Goal: Transaction & Acquisition: Purchase product/service

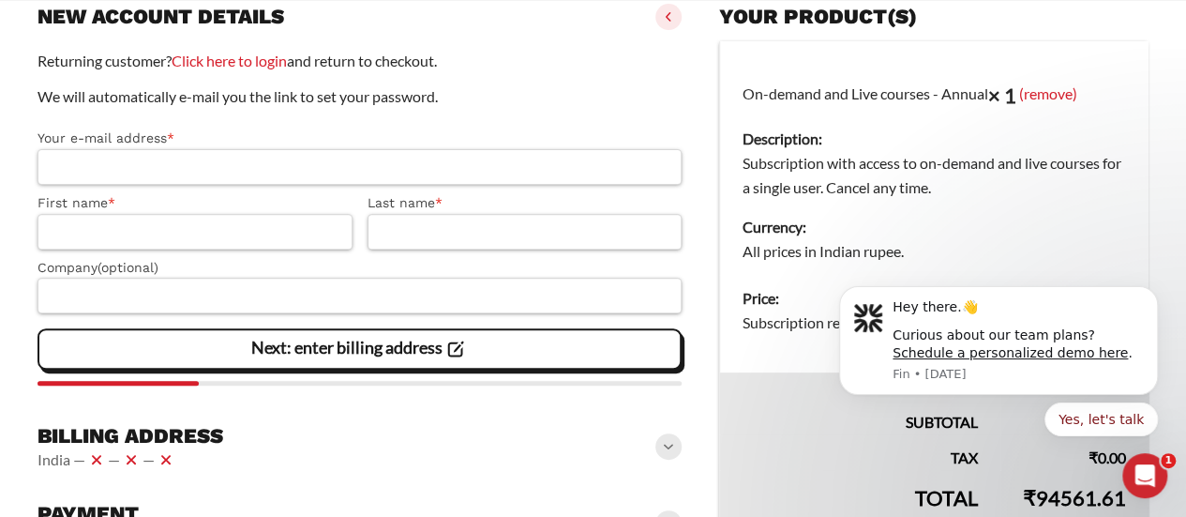
scroll to position [261, 0]
click at [884, 170] on dd "Subscription with access to on-demand and live courses for a single user. Cance…" at bounding box center [935, 174] width 384 height 49
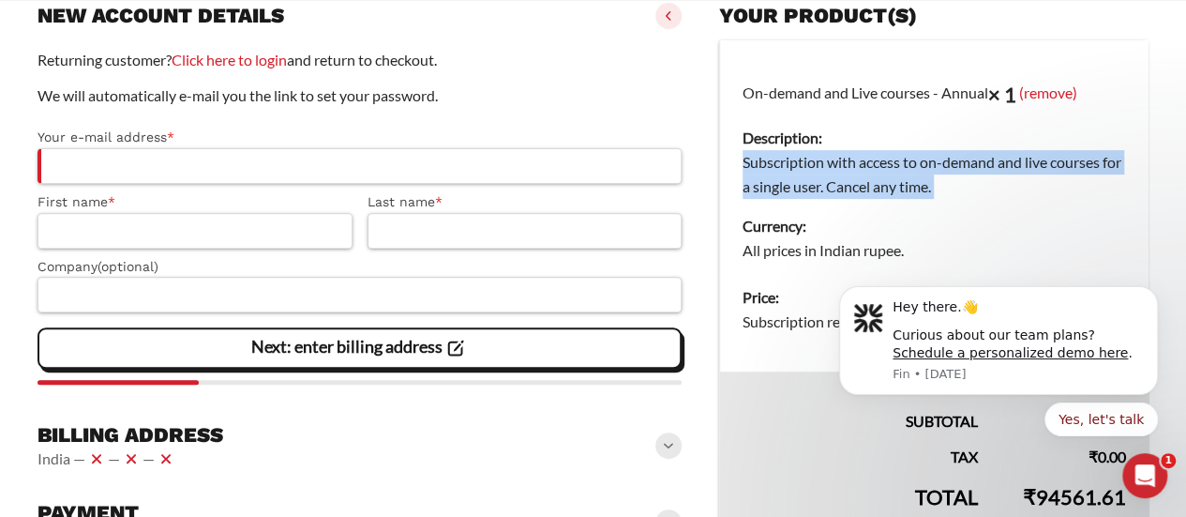
click at [884, 170] on dd "Subscription with access to on-demand and live courses for a single user. Cance…" at bounding box center [935, 174] width 384 height 49
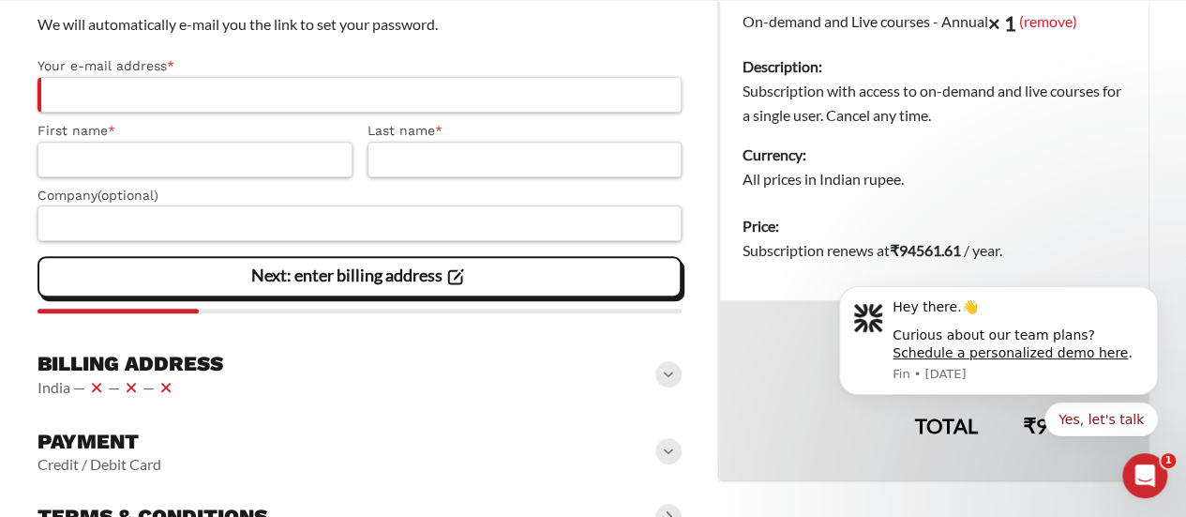
scroll to position [344, 0]
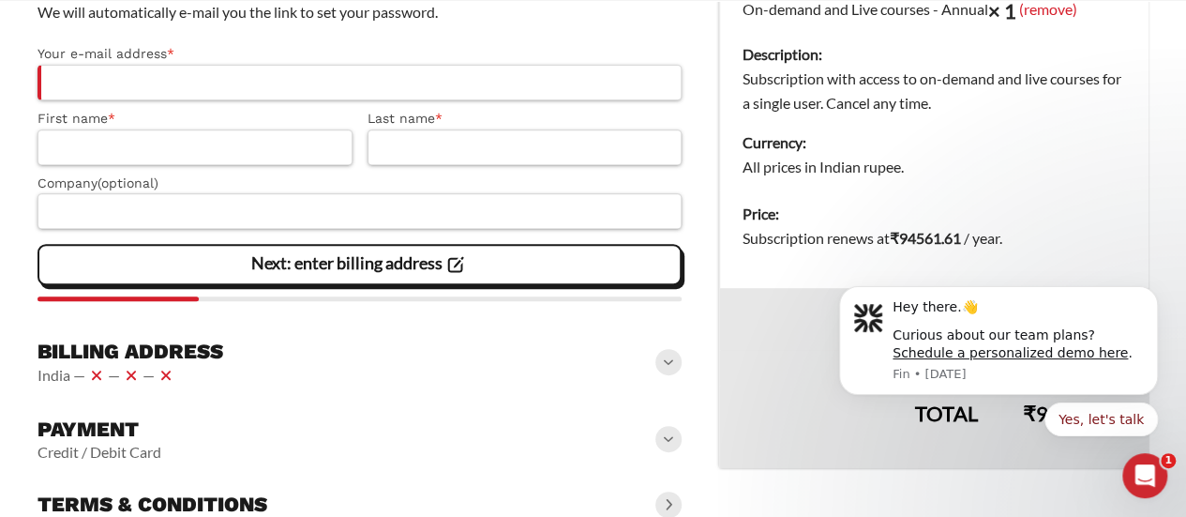
click at [878, 170] on dd "All prices in Indian rupee." at bounding box center [935, 167] width 384 height 24
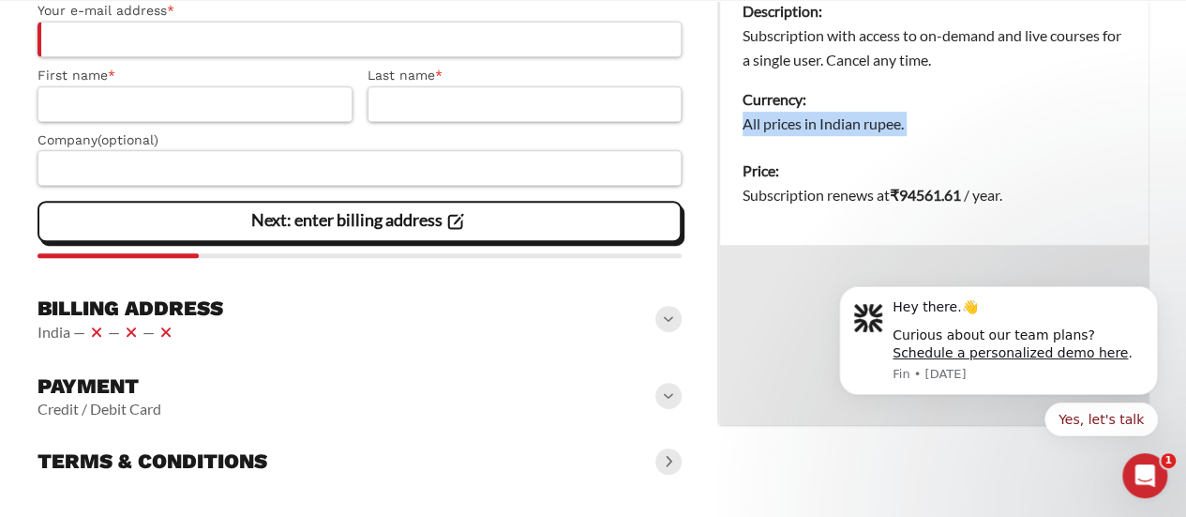
scroll to position [393, 0]
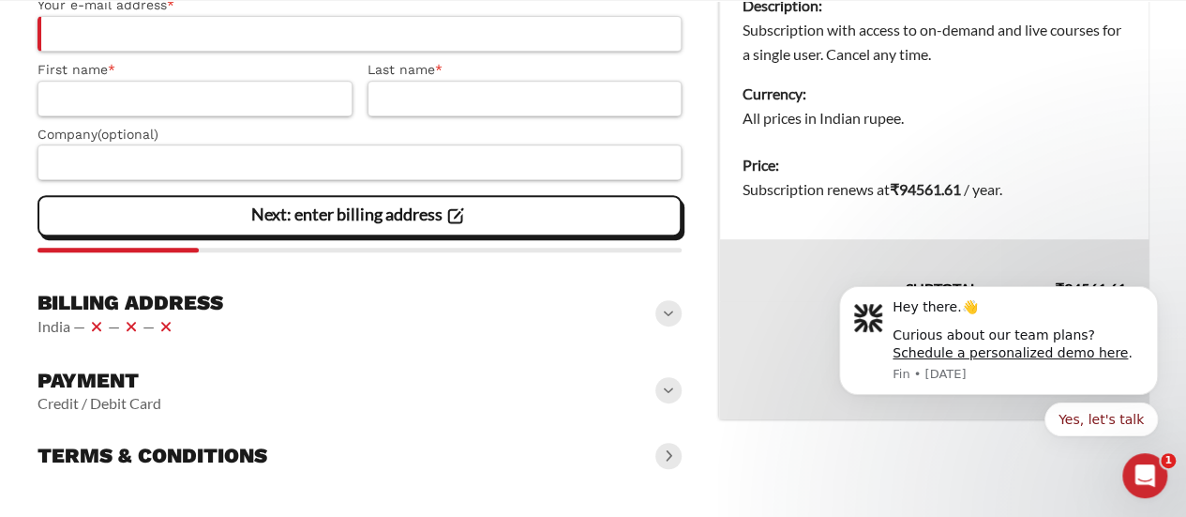
click at [669, 395] on span at bounding box center [669, 390] width 26 height 26
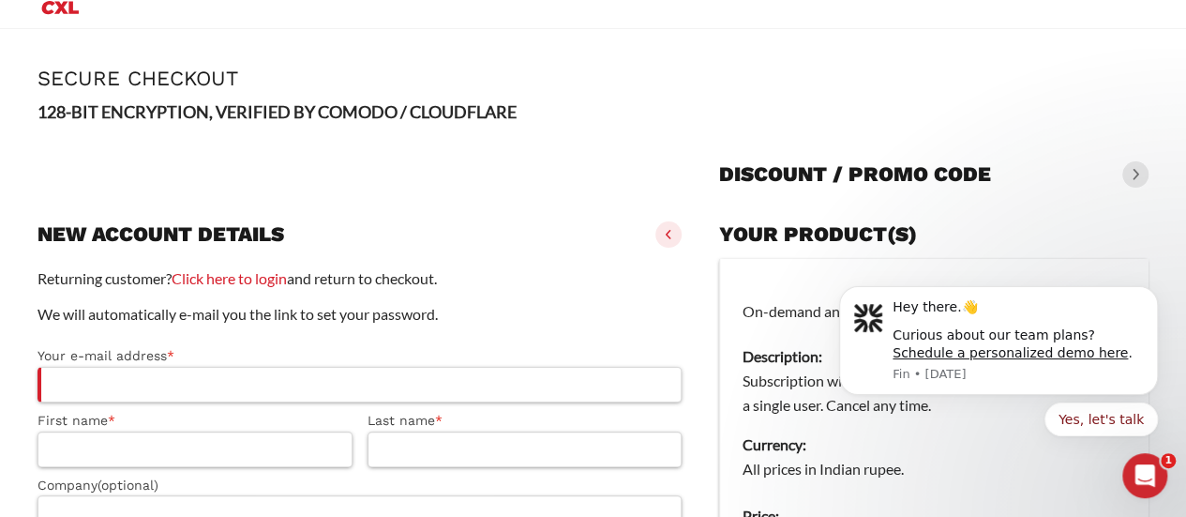
scroll to position [0, 0]
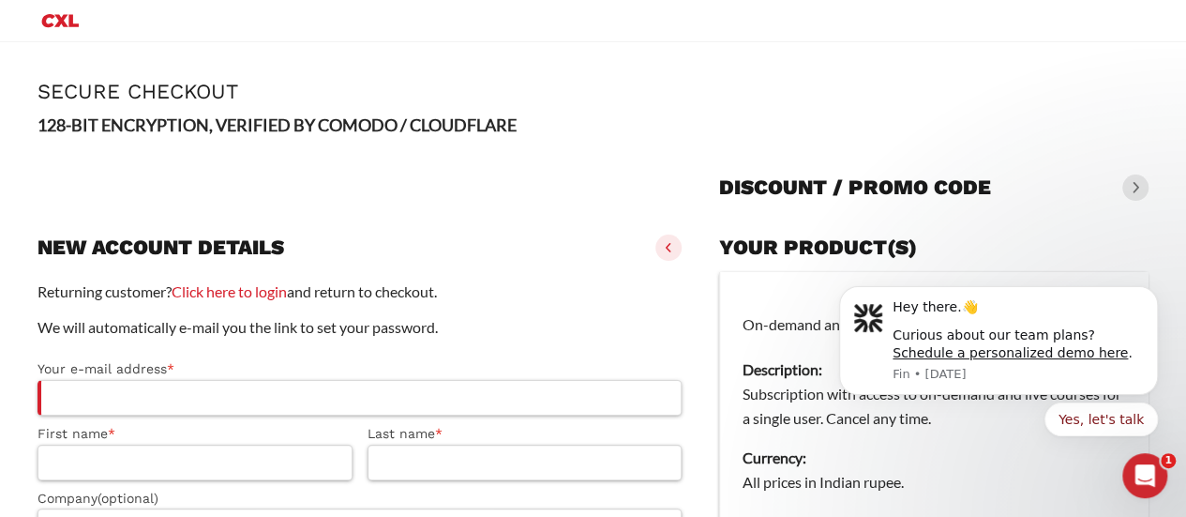
click at [1136, 185] on span at bounding box center [1136, 187] width 26 height 26
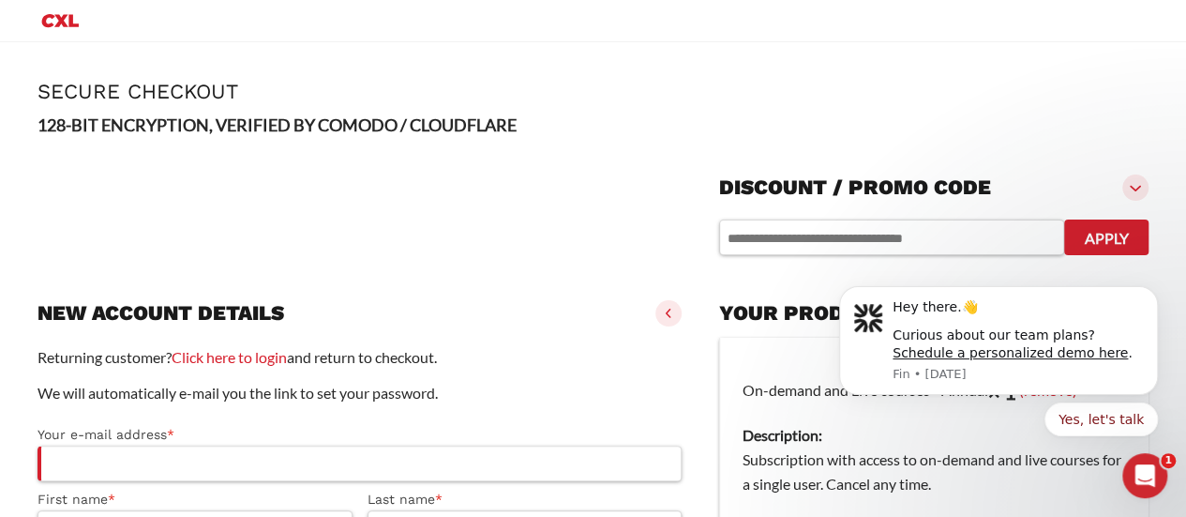
click at [1136, 185] on span at bounding box center [1136, 187] width 26 height 26
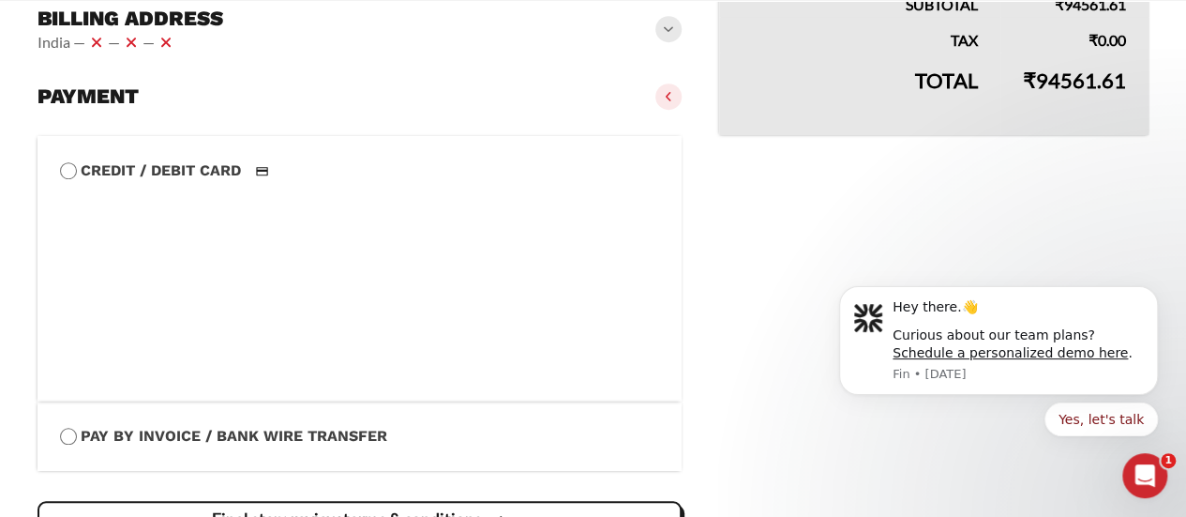
scroll to position [829, 0]
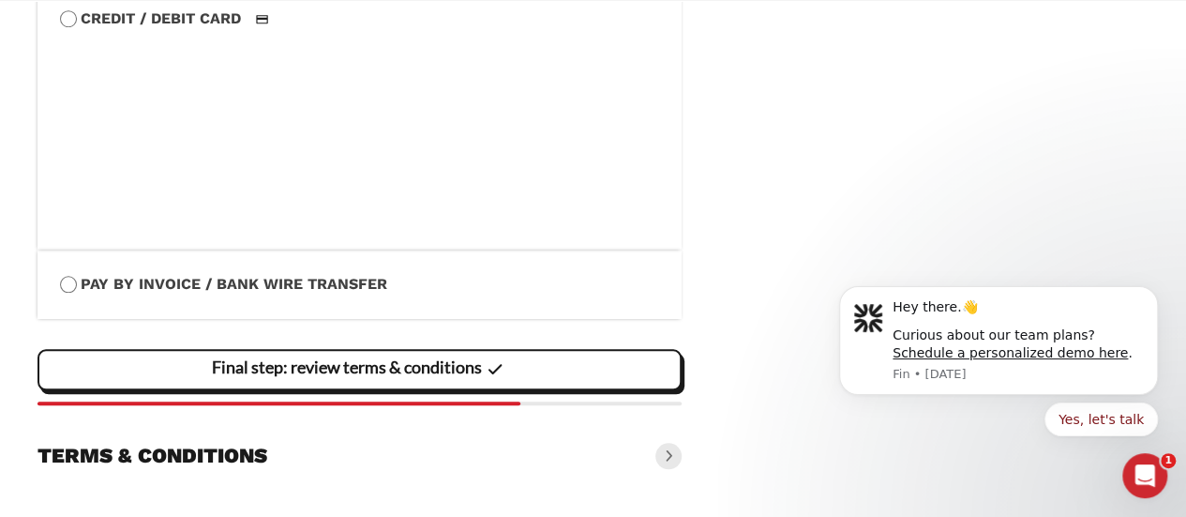
click at [324, 290] on label "Pay by Invoice / Bank Wire Transfer" at bounding box center [359, 284] width 599 height 24
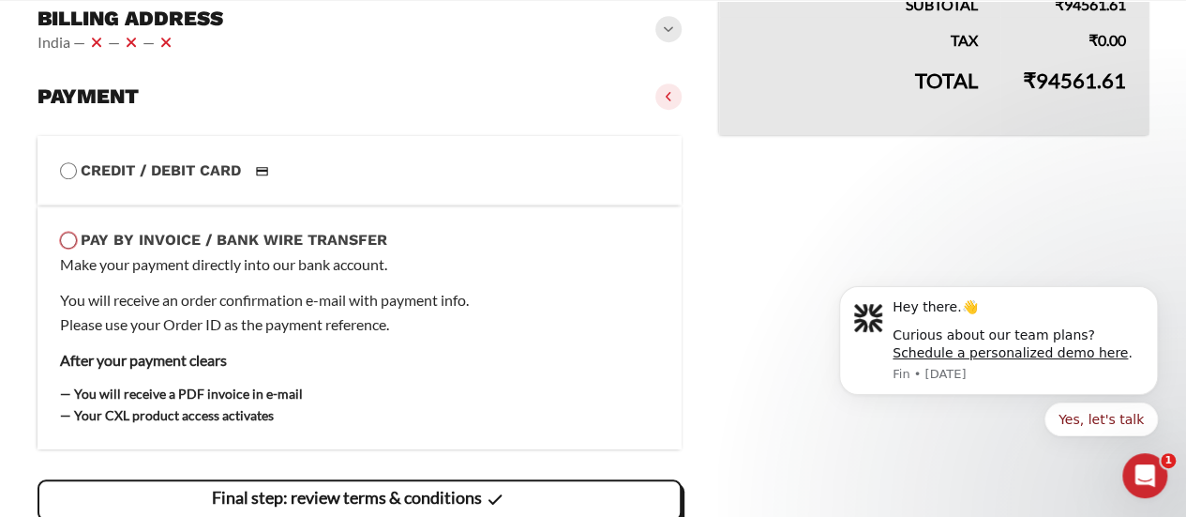
scroll to position [675, 0]
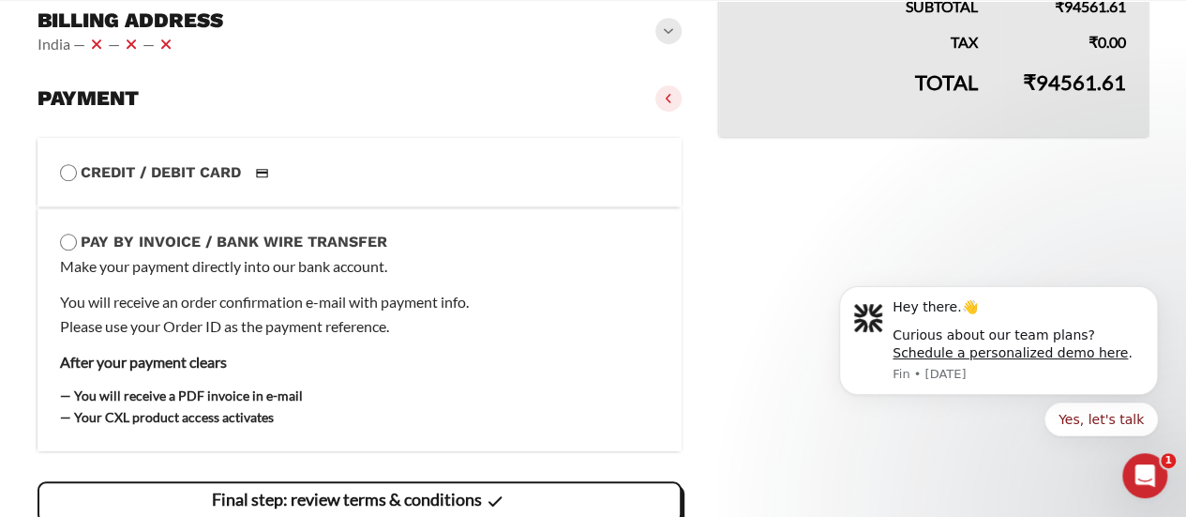
click at [182, 170] on label "Credit / Debit Card" at bounding box center [359, 172] width 599 height 24
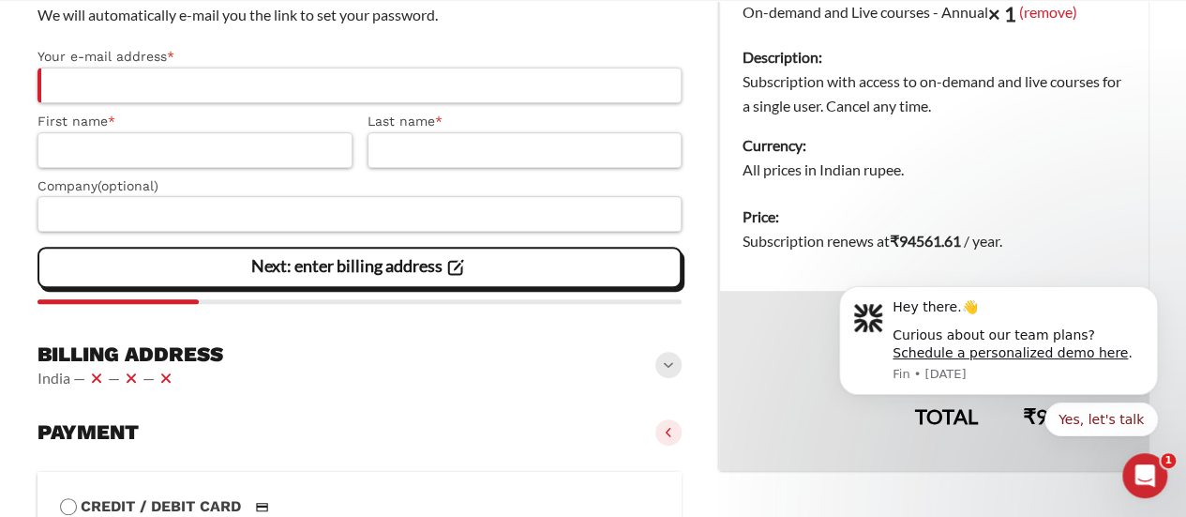
scroll to position [261, 0]
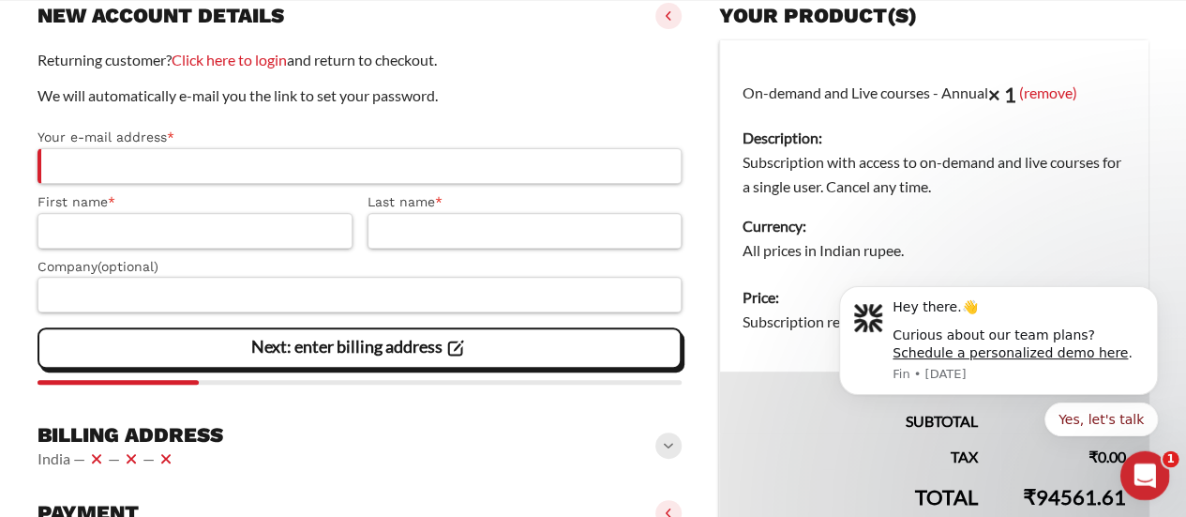
click html
click at [1095, 420] on button "Yes, let's talk" at bounding box center [1101, 419] width 113 height 34
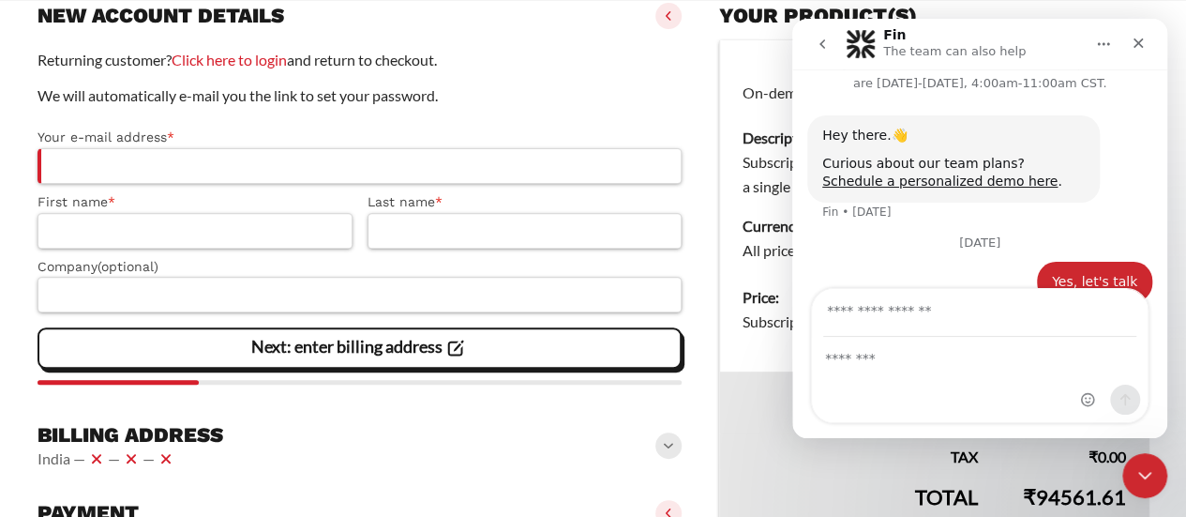
scroll to position [64, 0]
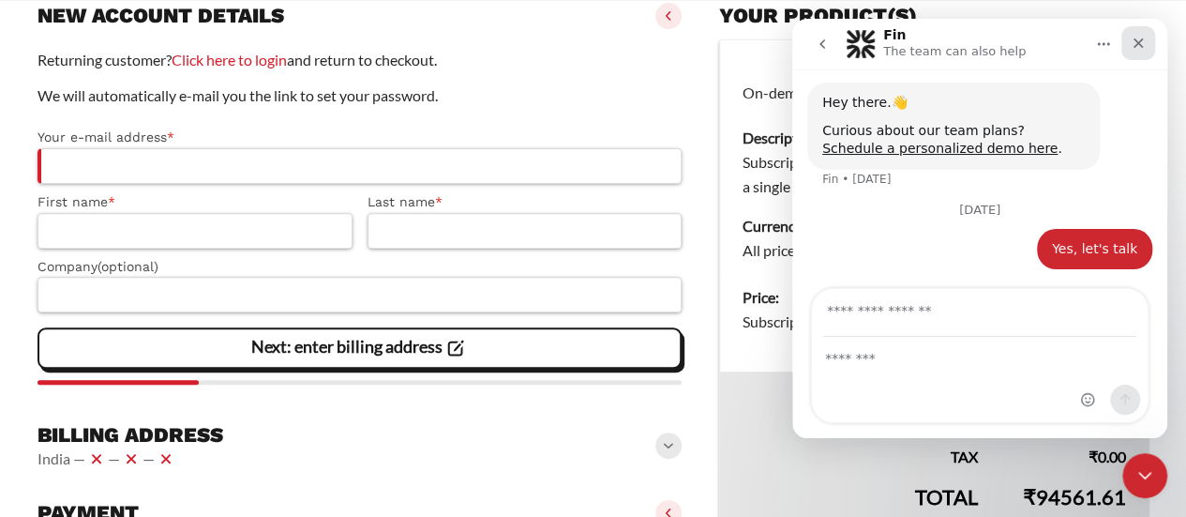
click at [1143, 44] on icon "Close" at bounding box center [1138, 43] width 15 height 15
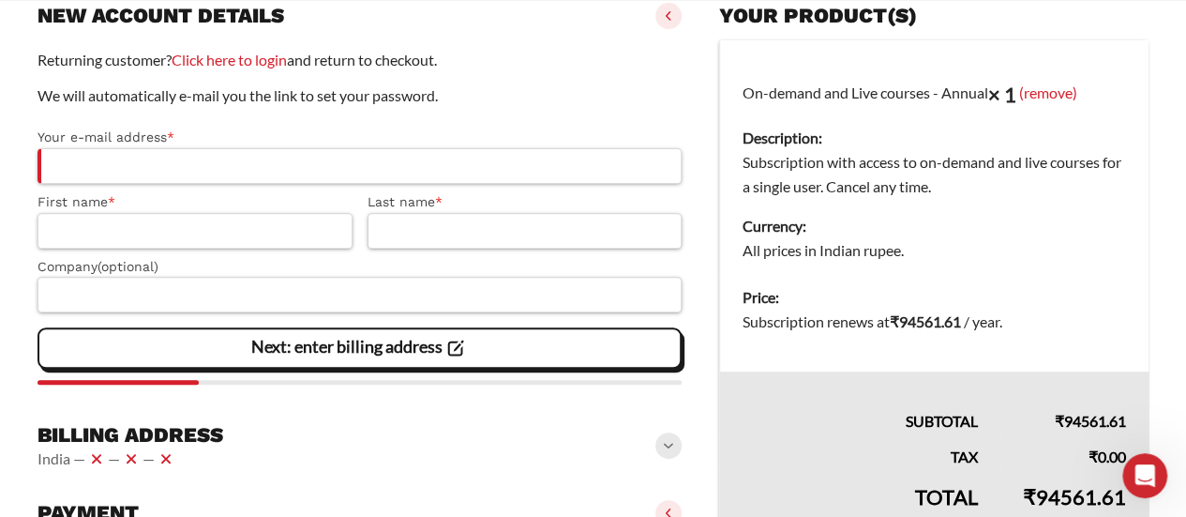
scroll to position [0, 0]
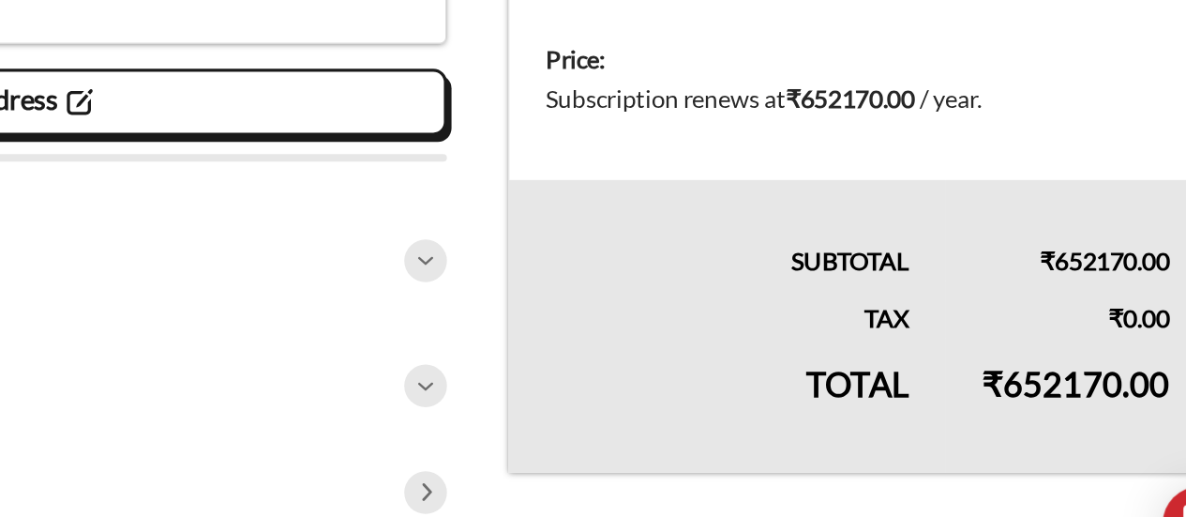
scroll to position [392, 0]
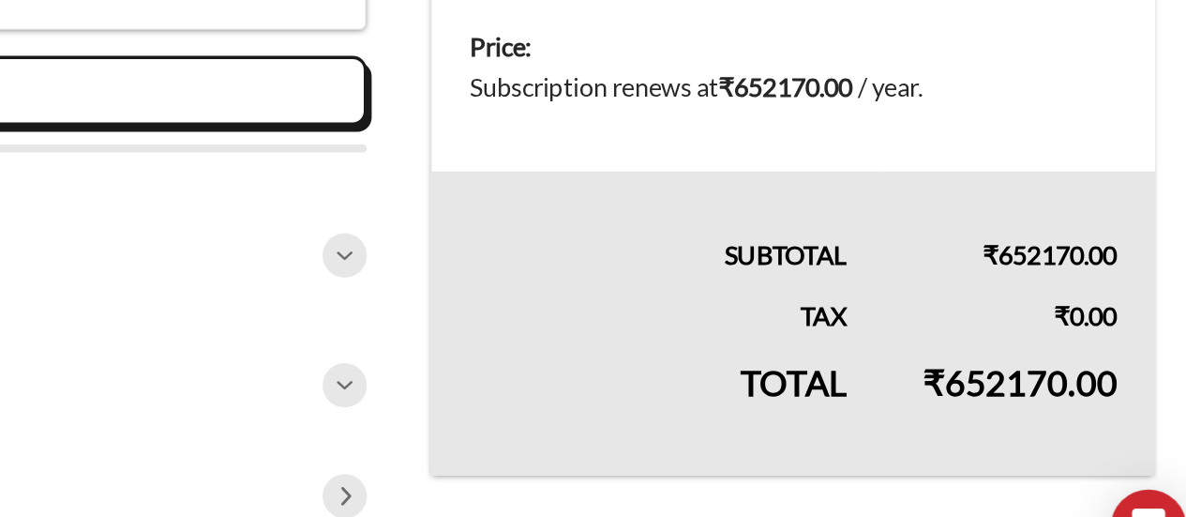
click at [1046, 397] on bdi "₹ 652170.00" at bounding box center [1068, 389] width 115 height 25
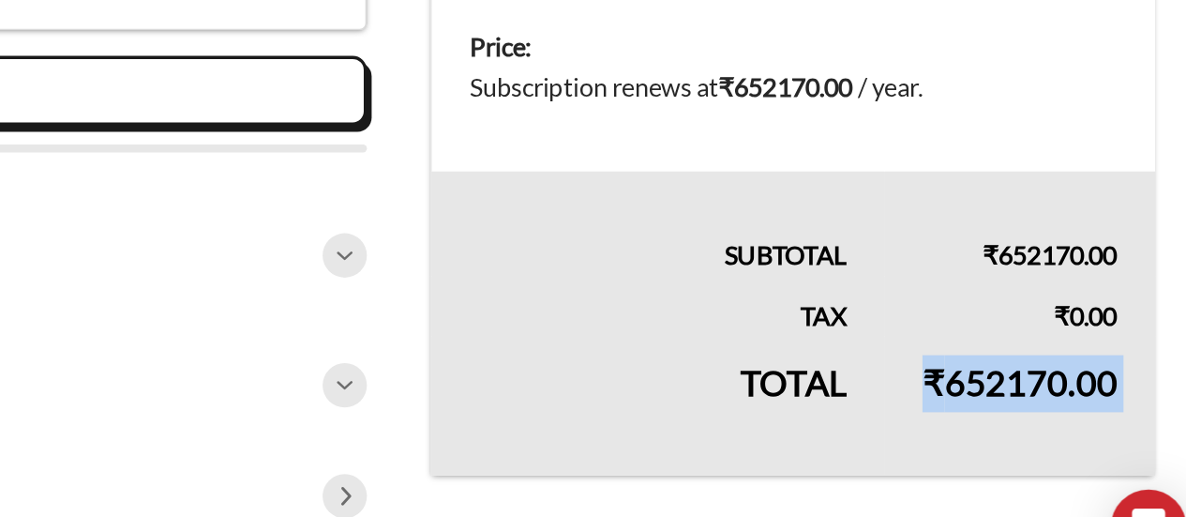
click at [1046, 397] on bdi "₹ 652170.00" at bounding box center [1068, 389] width 115 height 25
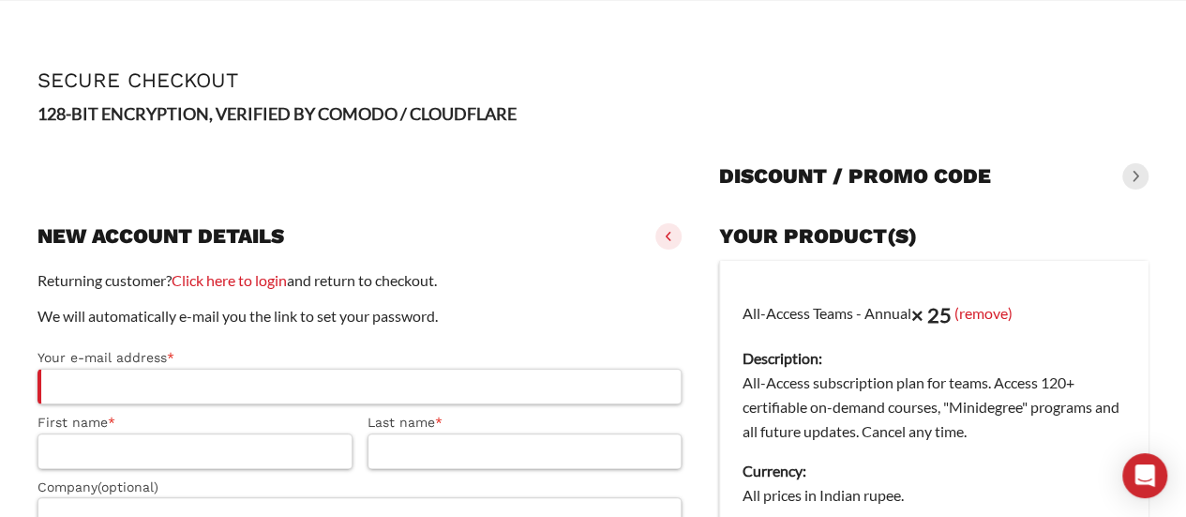
scroll to position [0, 0]
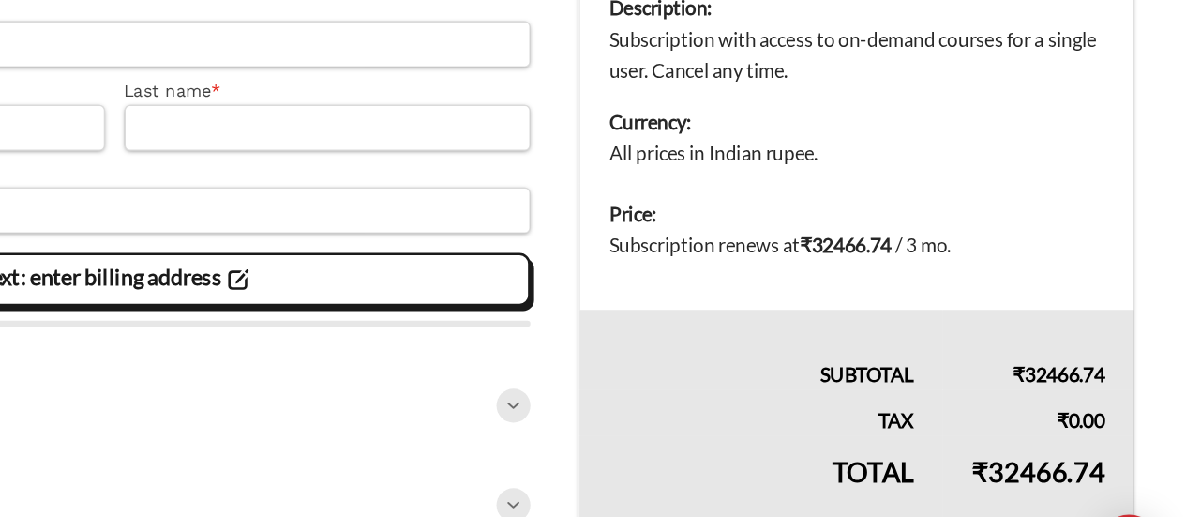
scroll to position [338, 0]
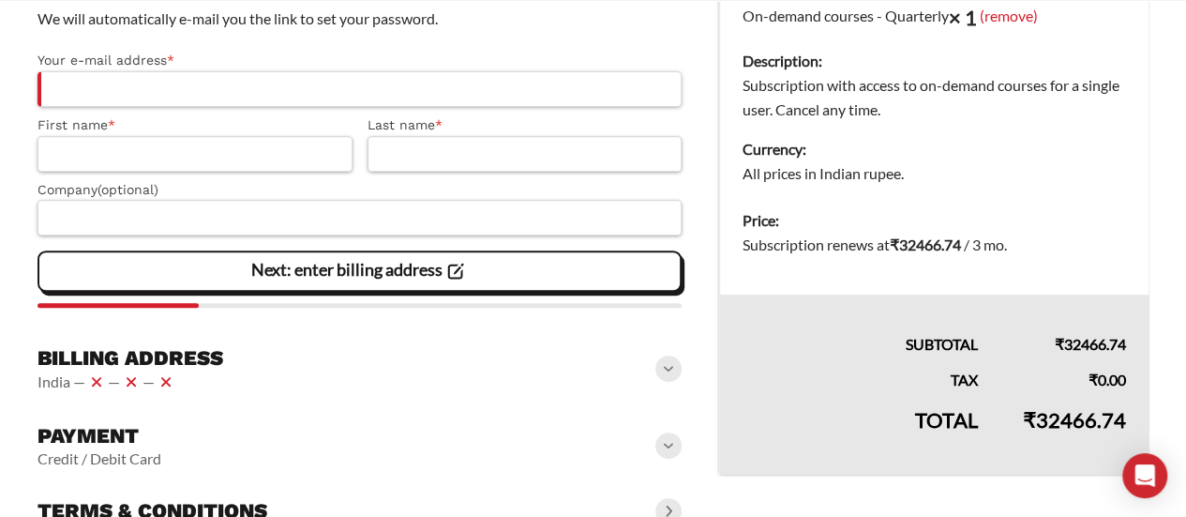
click at [851, 247] on span "Subscription renews at ₹ 32466.74 / 3 mo ." at bounding box center [875, 244] width 264 height 18
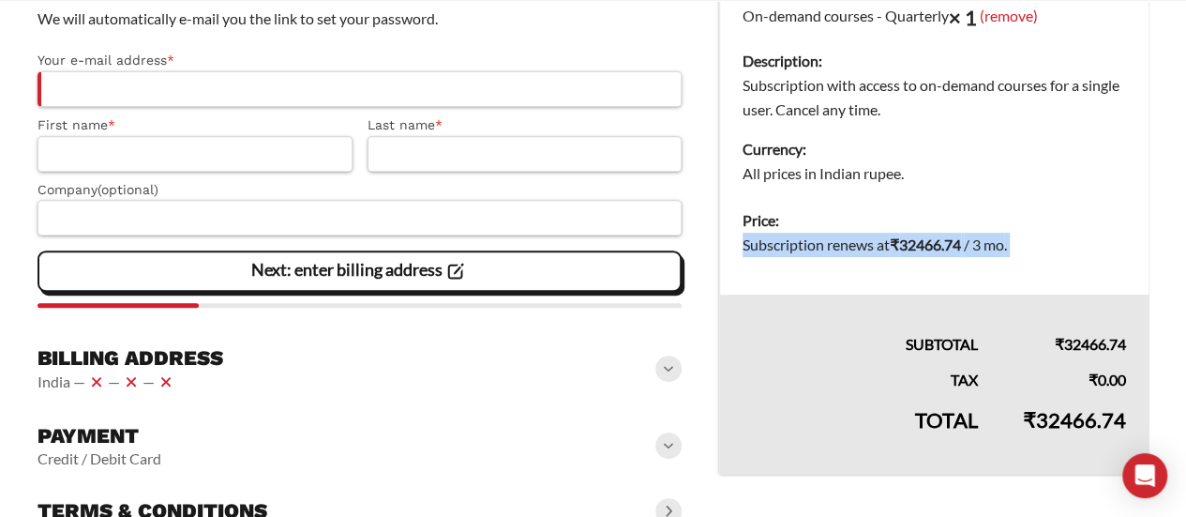
click at [851, 247] on span "Subscription renews at ₹ 32466.74 / 3 mo ." at bounding box center [875, 244] width 264 height 18
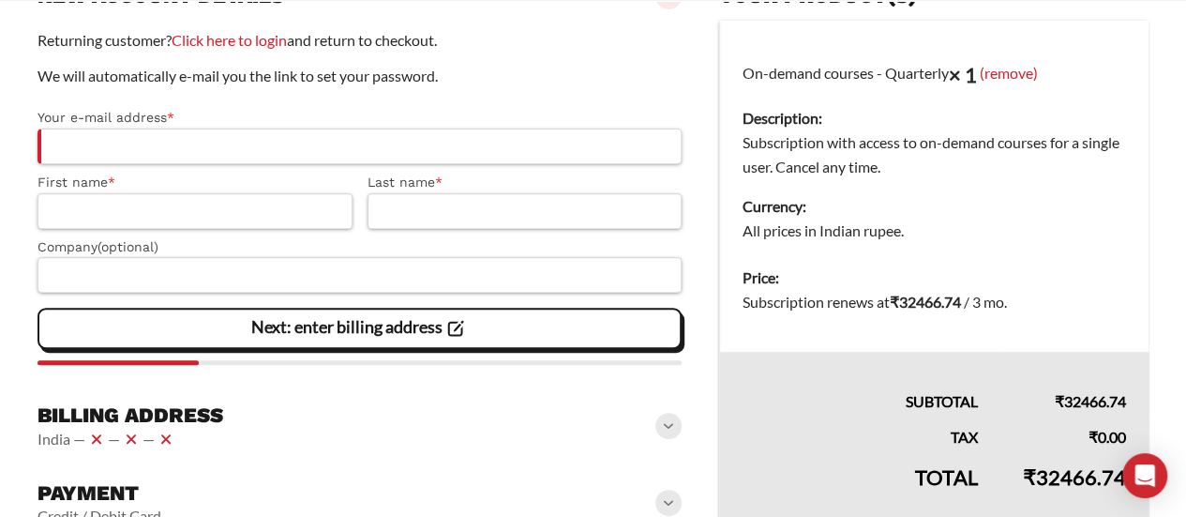
scroll to position [279, 0]
click at [842, 229] on dd "All prices in Indian rupee." at bounding box center [935, 231] width 384 height 24
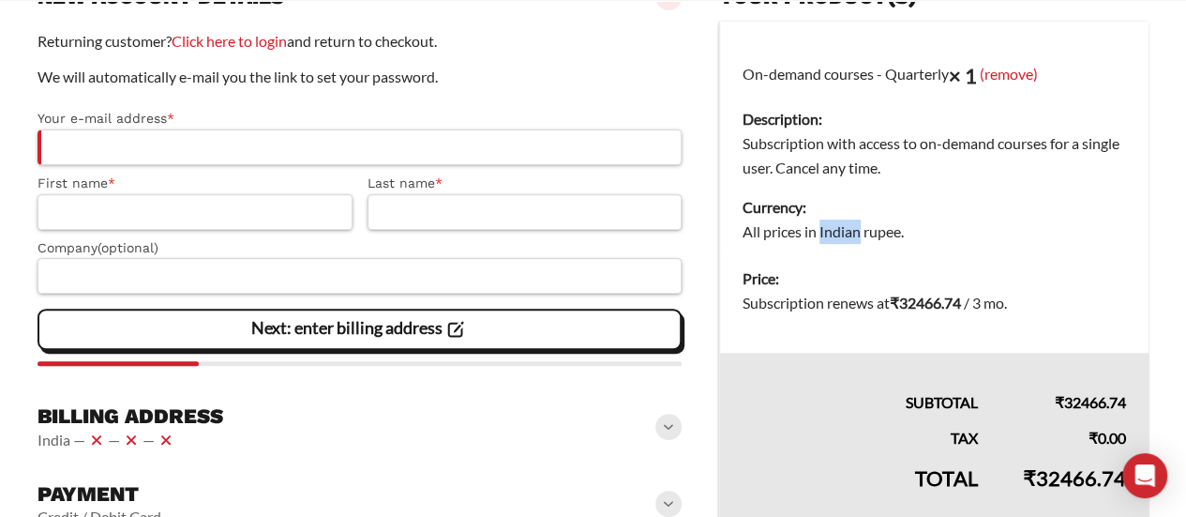
click at [842, 229] on dd "All prices in Indian rupee." at bounding box center [935, 231] width 384 height 24
click at [857, 138] on dd "Subscription with access to on-demand courses for a single user. Cancel any tim…" at bounding box center [935, 155] width 384 height 49
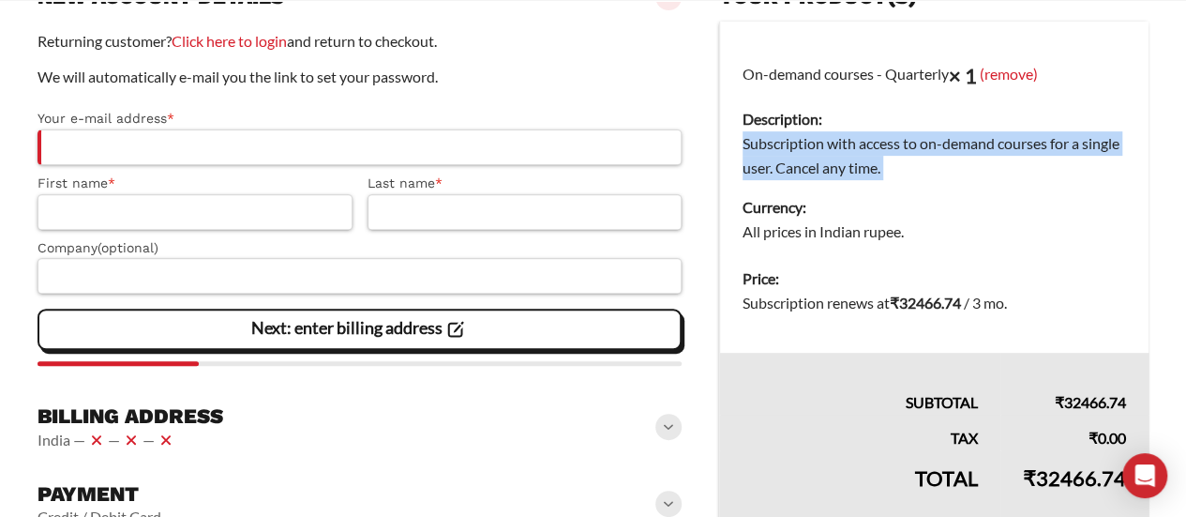
click at [857, 138] on dd "Subscription with access to on-demand courses for a single user. Cancel any tim…" at bounding box center [935, 155] width 384 height 49
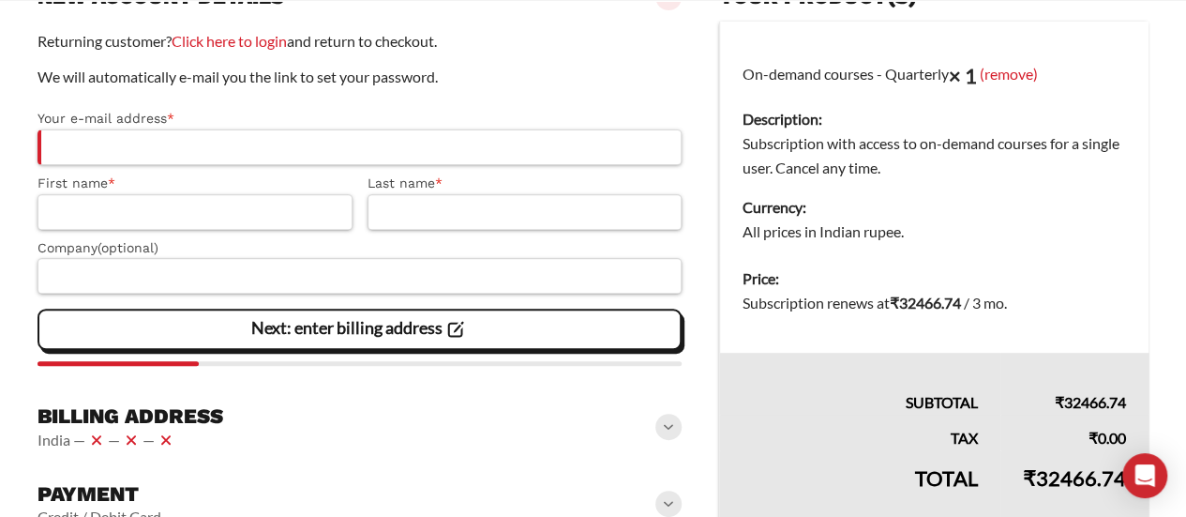
click at [857, 138] on dd "Subscription with access to on-demand courses for a single user. Cancel any tim…" at bounding box center [935, 155] width 384 height 49
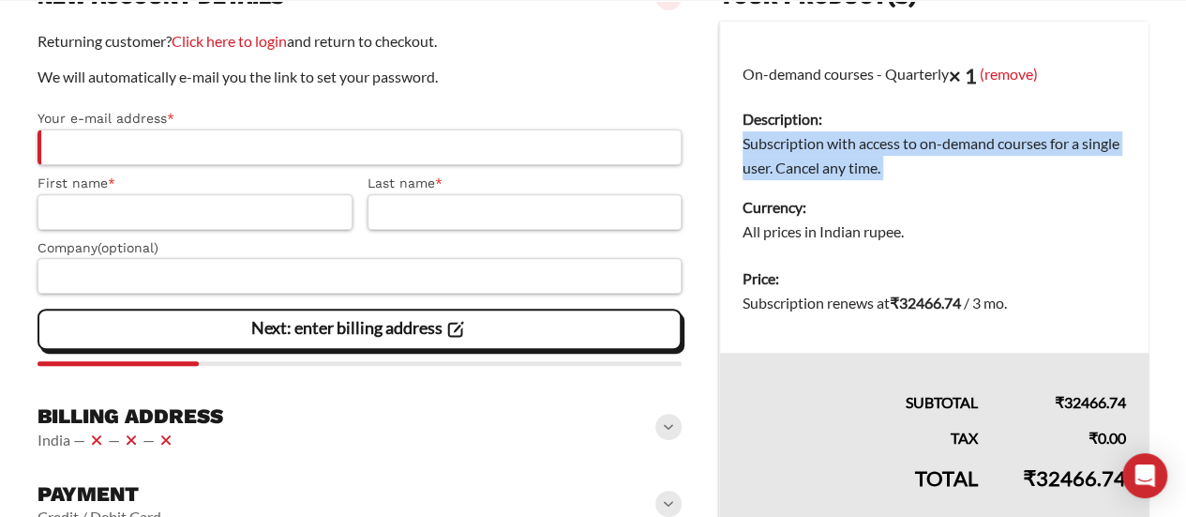
click at [857, 138] on dd "Subscription with access to on-demand courses for a single user. Cancel any tim…" at bounding box center [935, 155] width 384 height 49
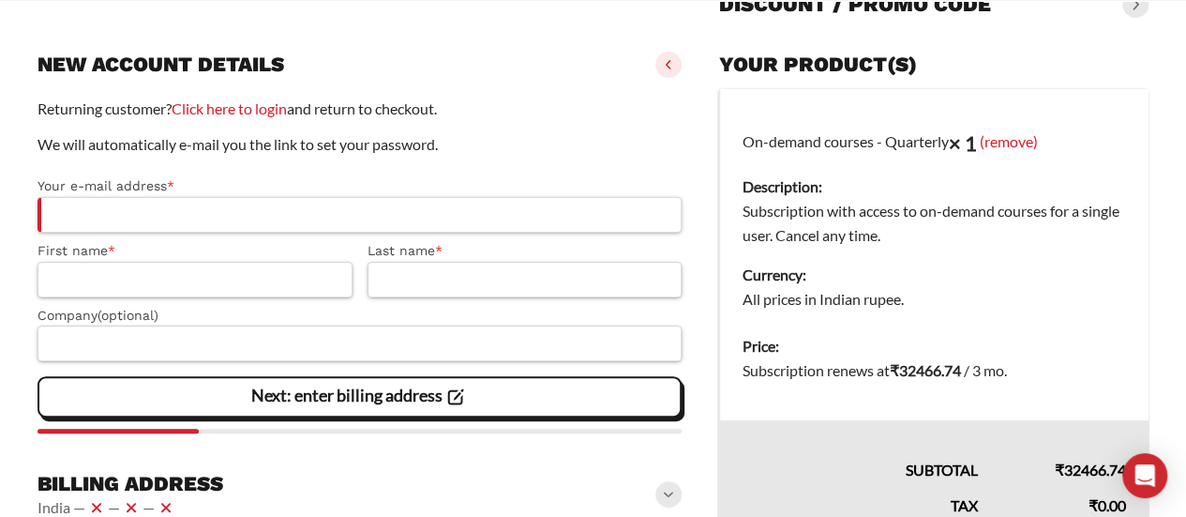
scroll to position [0, 0]
